Goal: Communication & Community: Answer question/provide support

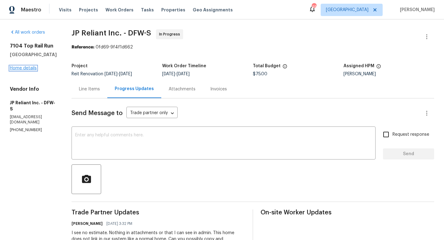
click at [31, 69] on link "Home details" at bounding box center [23, 68] width 27 height 4
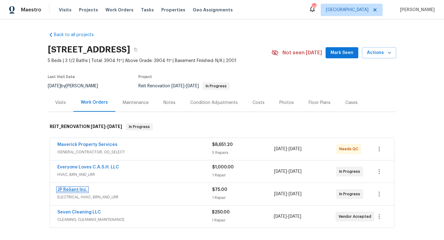
click at [67, 190] on link "JP Reliant Inc." at bounding box center [72, 189] width 30 height 4
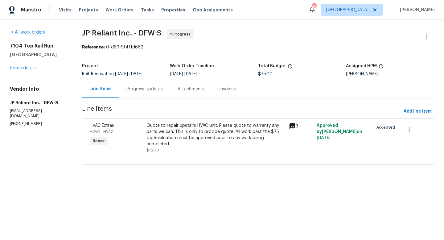
click at [183, 90] on div "Attachments" at bounding box center [191, 89] width 27 height 6
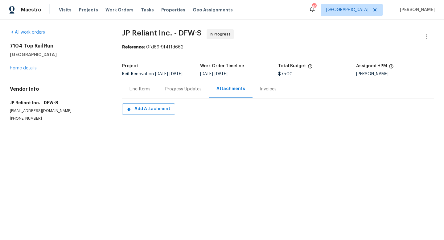
click at [132, 92] on div "Line Items" at bounding box center [139, 89] width 21 height 6
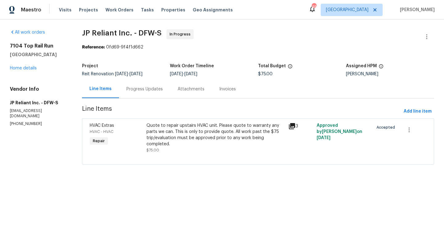
click at [295, 127] on icon at bounding box center [292, 126] width 6 height 6
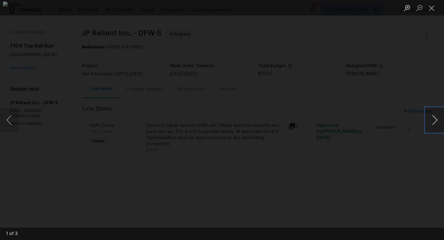
click at [441, 116] on button "Next image" at bounding box center [434, 120] width 18 height 25
click at [429, 12] on button "Close lightbox" at bounding box center [431, 7] width 12 height 11
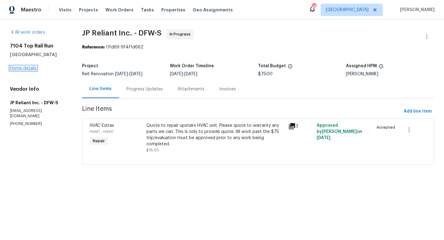
click at [27, 67] on link "Home details" at bounding box center [23, 68] width 27 height 4
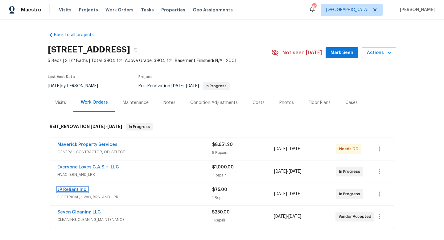
click at [72, 189] on link "JP Reliant Inc." at bounding box center [72, 189] width 30 height 4
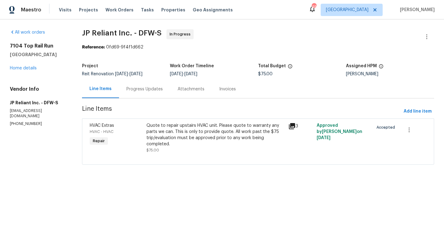
click at [139, 94] on div "Progress Updates" at bounding box center [144, 89] width 51 height 18
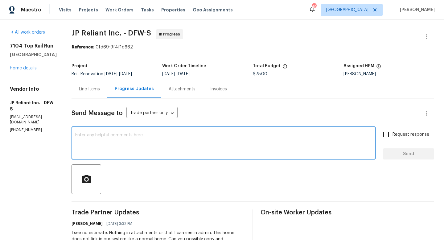
click at [147, 136] on textarea at bounding box center [223, 144] width 297 height 22
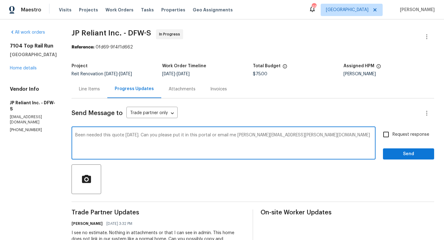
type textarea "Been needed this quote since Friday. Can you please put it in this portal or em…"
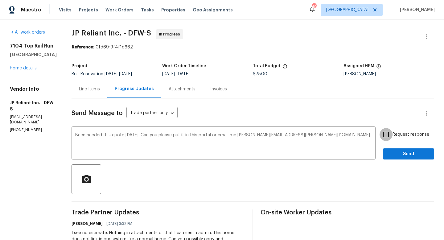
click at [390, 134] on input "Request response" at bounding box center [386, 134] width 13 height 13
checkbox input "true"
click at [342, 139] on textarea "Been needed this quote since Friday. Can you please put it in this portal or em…" at bounding box center [223, 144] width 297 height 22
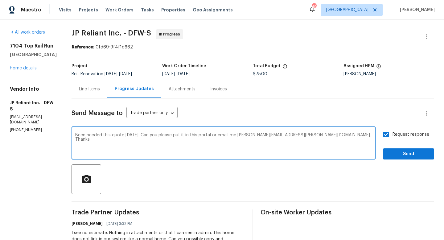
type textarea "Been needed this quote since Friday. Can you please put it in this portal or em…"
click at [408, 153] on span "Send" at bounding box center [408, 154] width 41 height 8
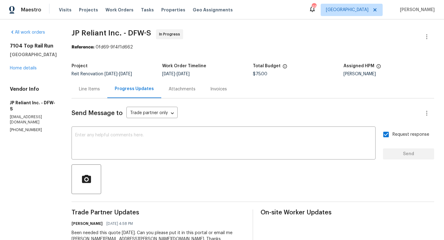
click at [408, 153] on div "Request response Send" at bounding box center [408, 143] width 51 height 31
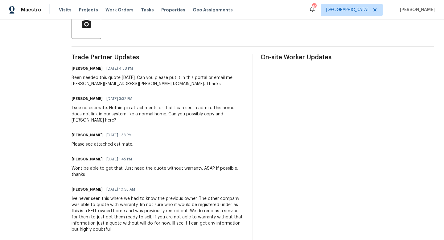
scroll to position [154, 0]
